Goal: Check status: Check status

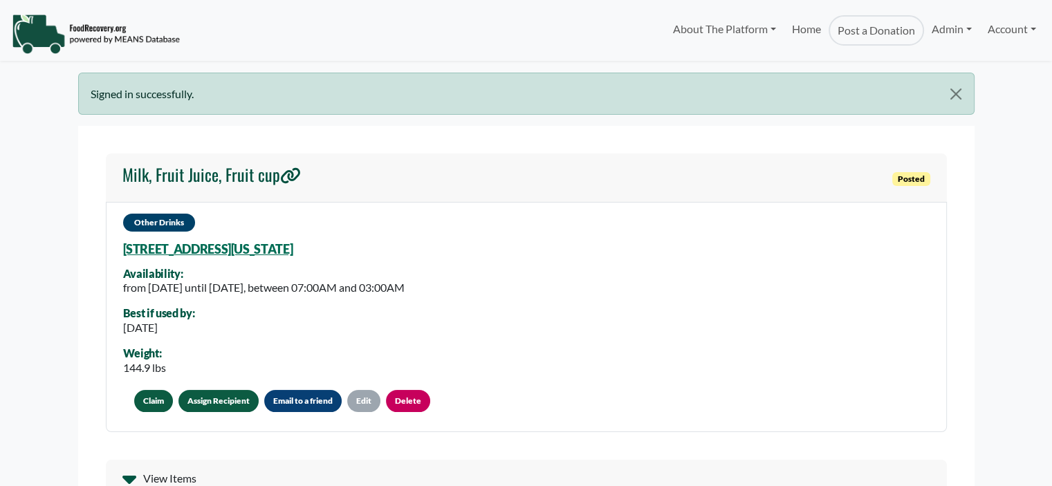
select select "Language Translate Widget"
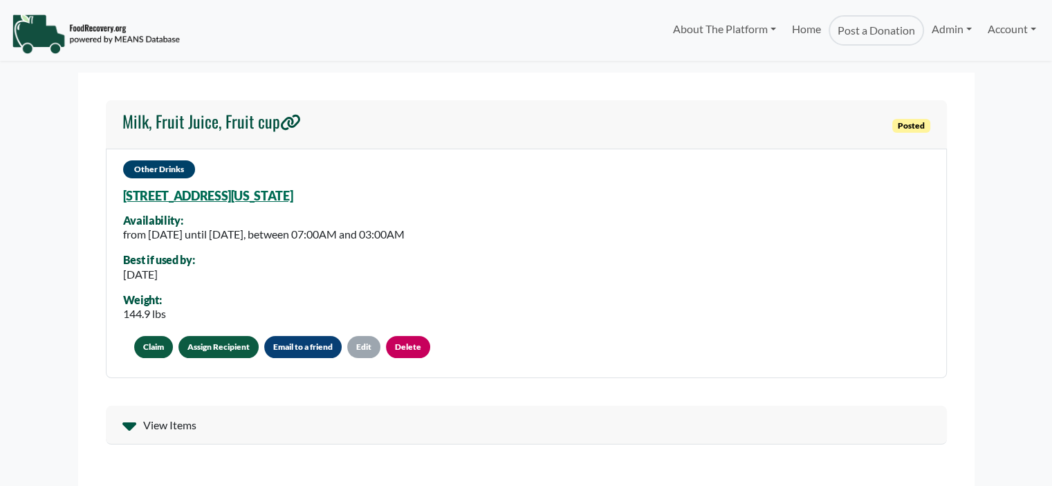
select select "Language Translate Widget"
